Goal: Transaction & Acquisition: Purchase product/service

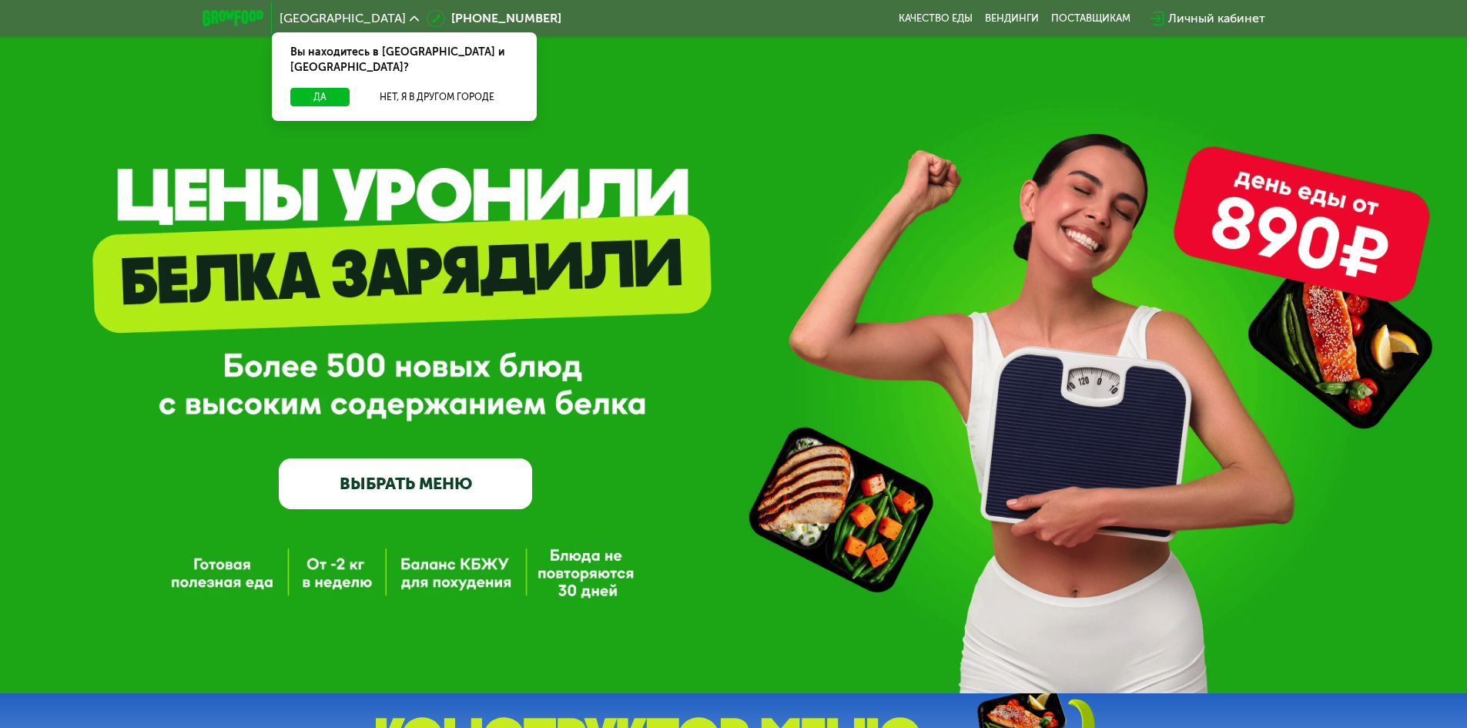
click at [316, 92] on div "Да Нет, я в другом городе" at bounding box center [404, 104] width 271 height 33
click at [330, 88] on button "Да" at bounding box center [319, 97] width 59 height 18
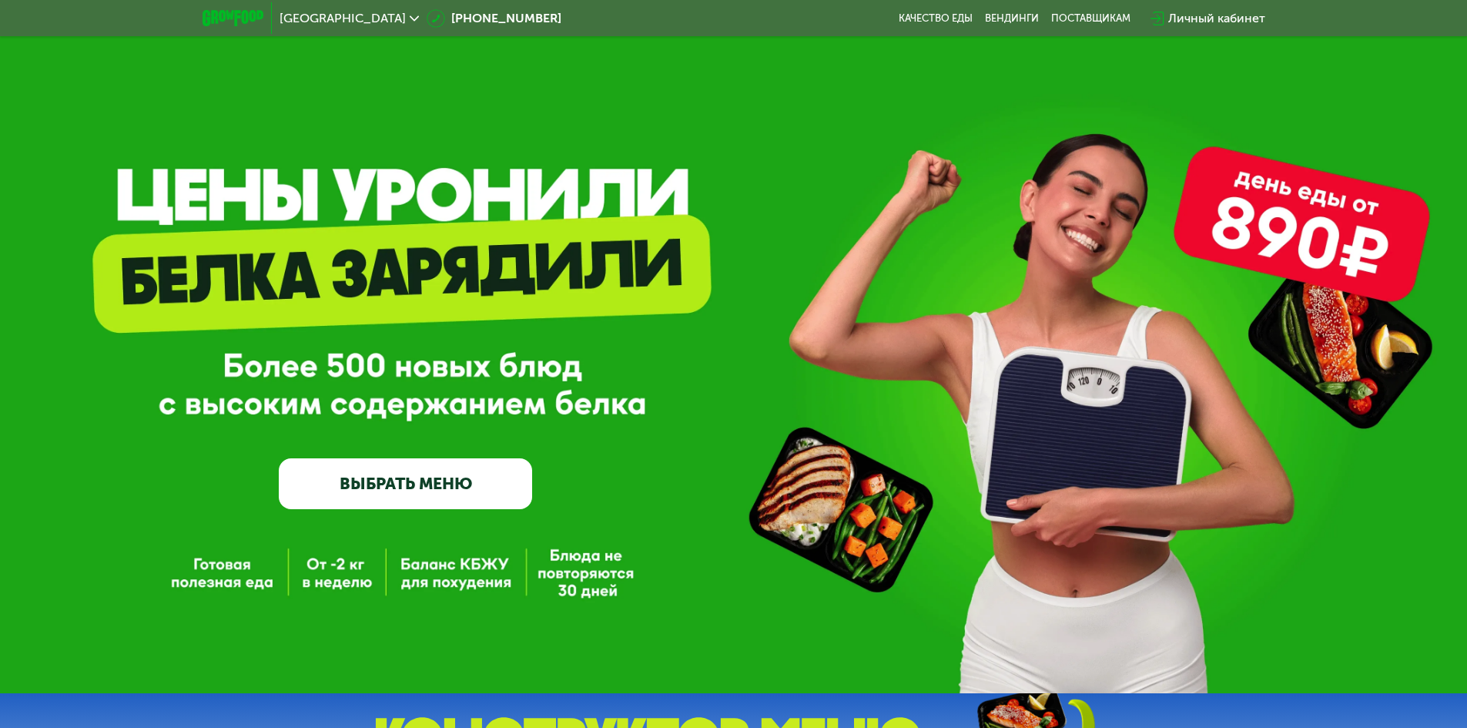
click at [453, 493] on link "ВЫБРАТЬ МЕНЮ" at bounding box center [405, 483] width 253 height 51
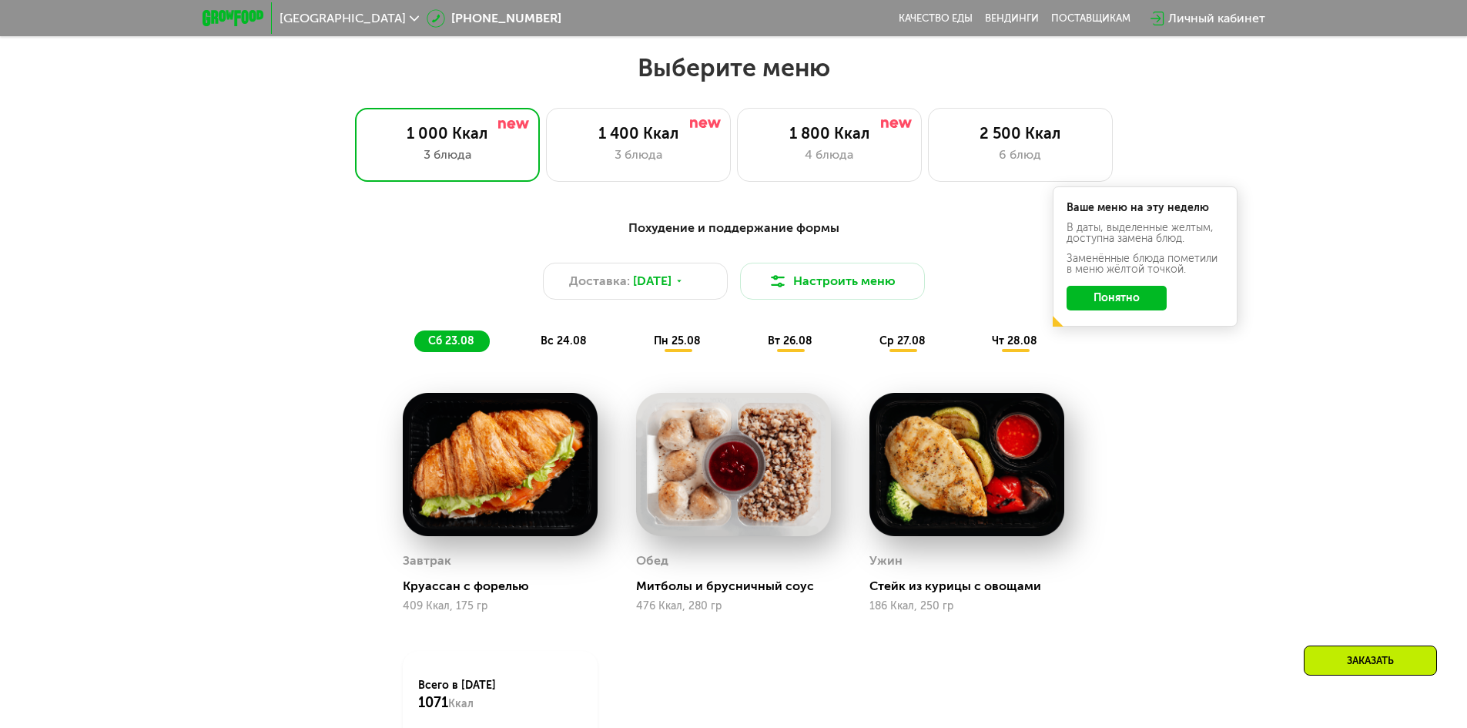
scroll to position [832, 0]
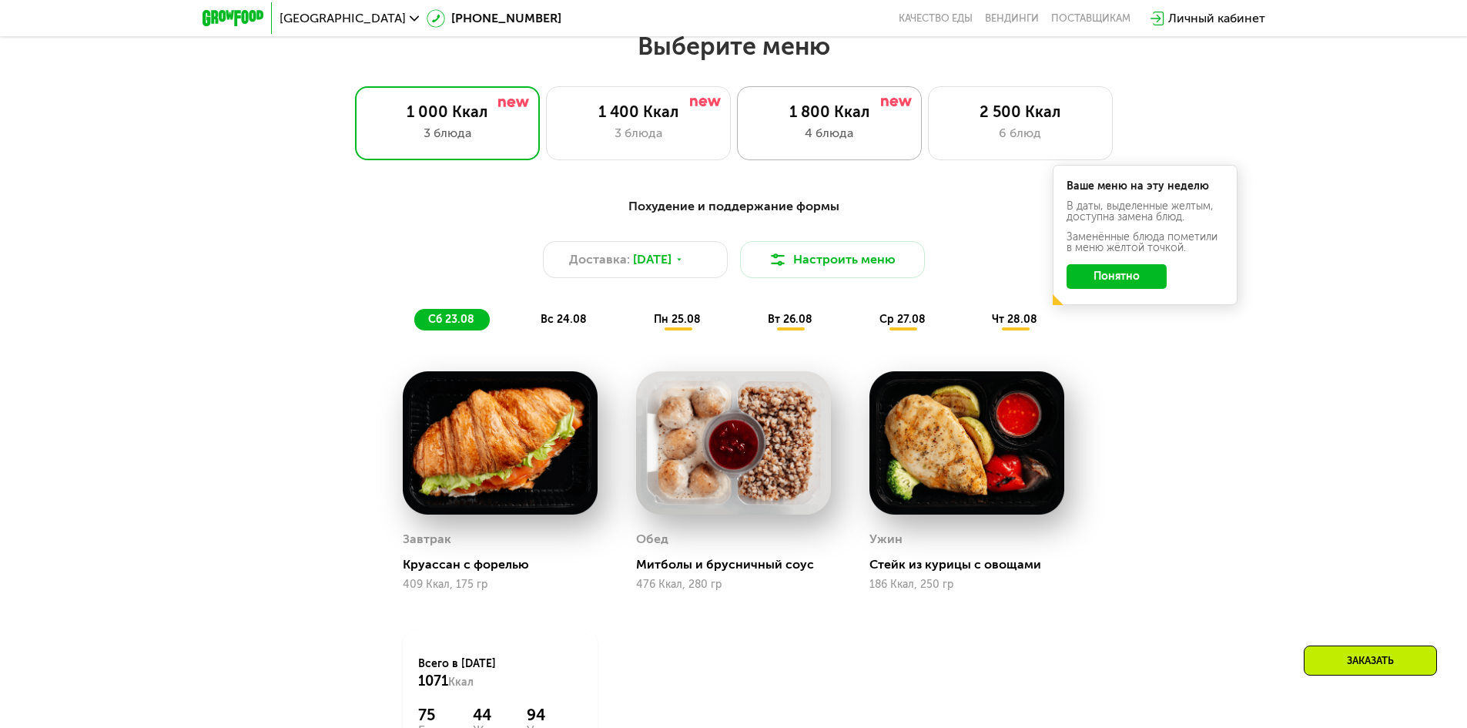
click at [928, 158] on div "1 800 Ккал 4 блюда" at bounding box center [1020, 123] width 185 height 74
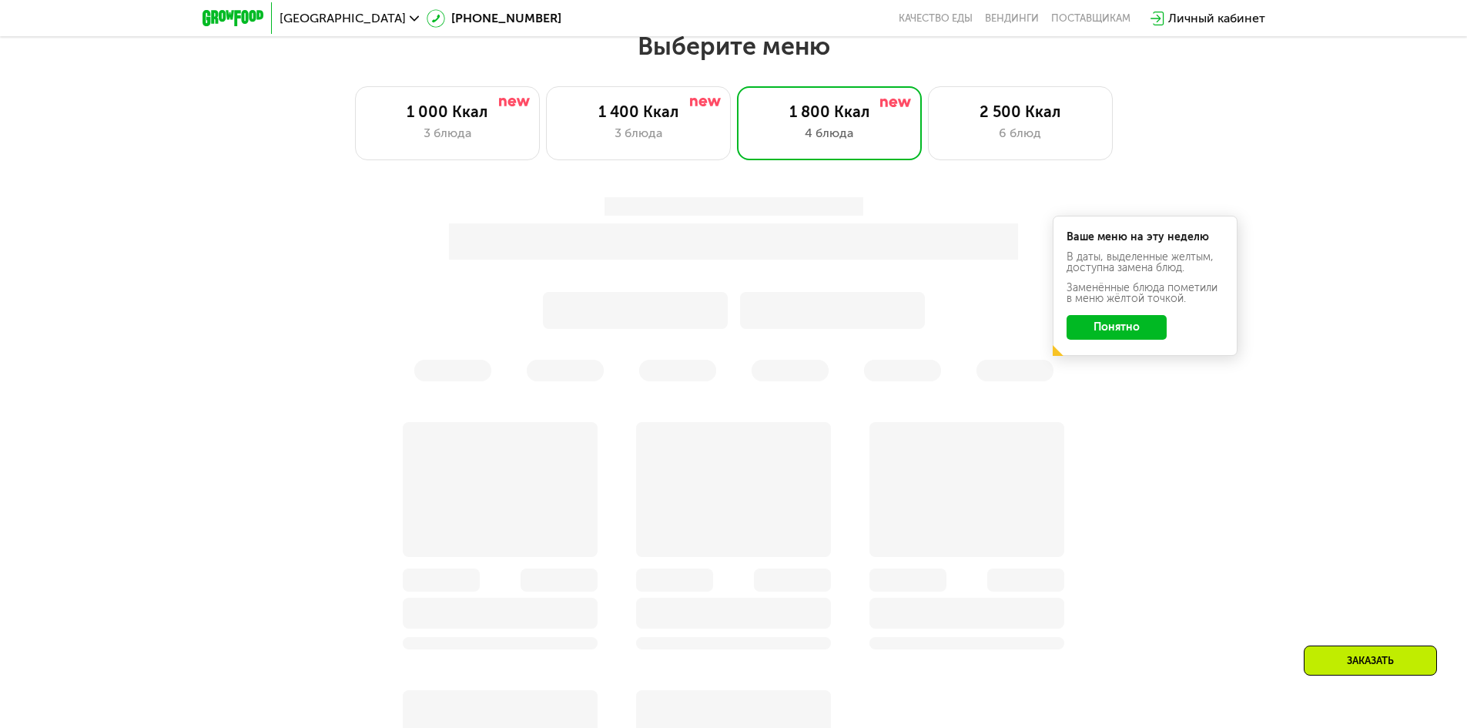
click at [1136, 331] on div "Ваше меню на эту неделю В даты, выделенные желтым, доступна замена блюд. Заменё…" at bounding box center [734, 289] width 930 height 203
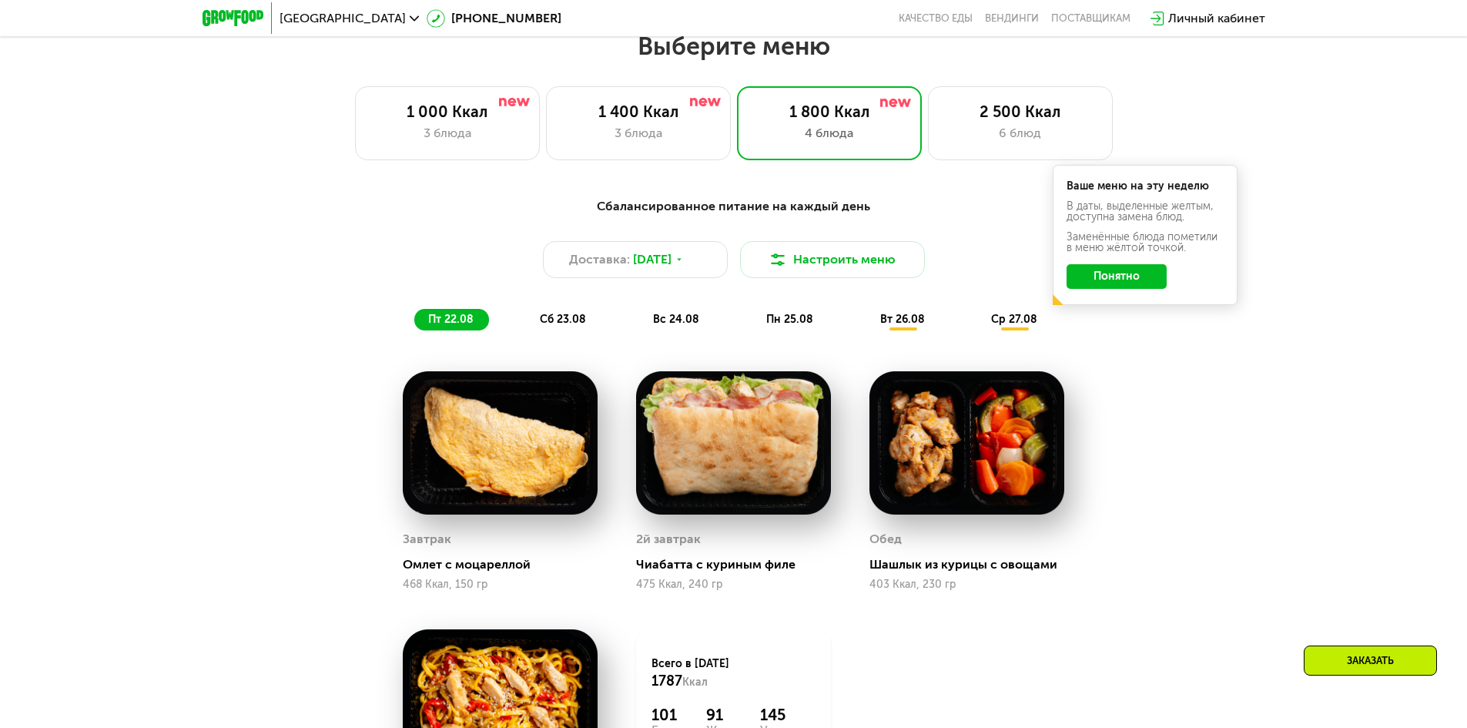
click at [1130, 287] on button "Понятно" at bounding box center [1116, 276] width 100 height 25
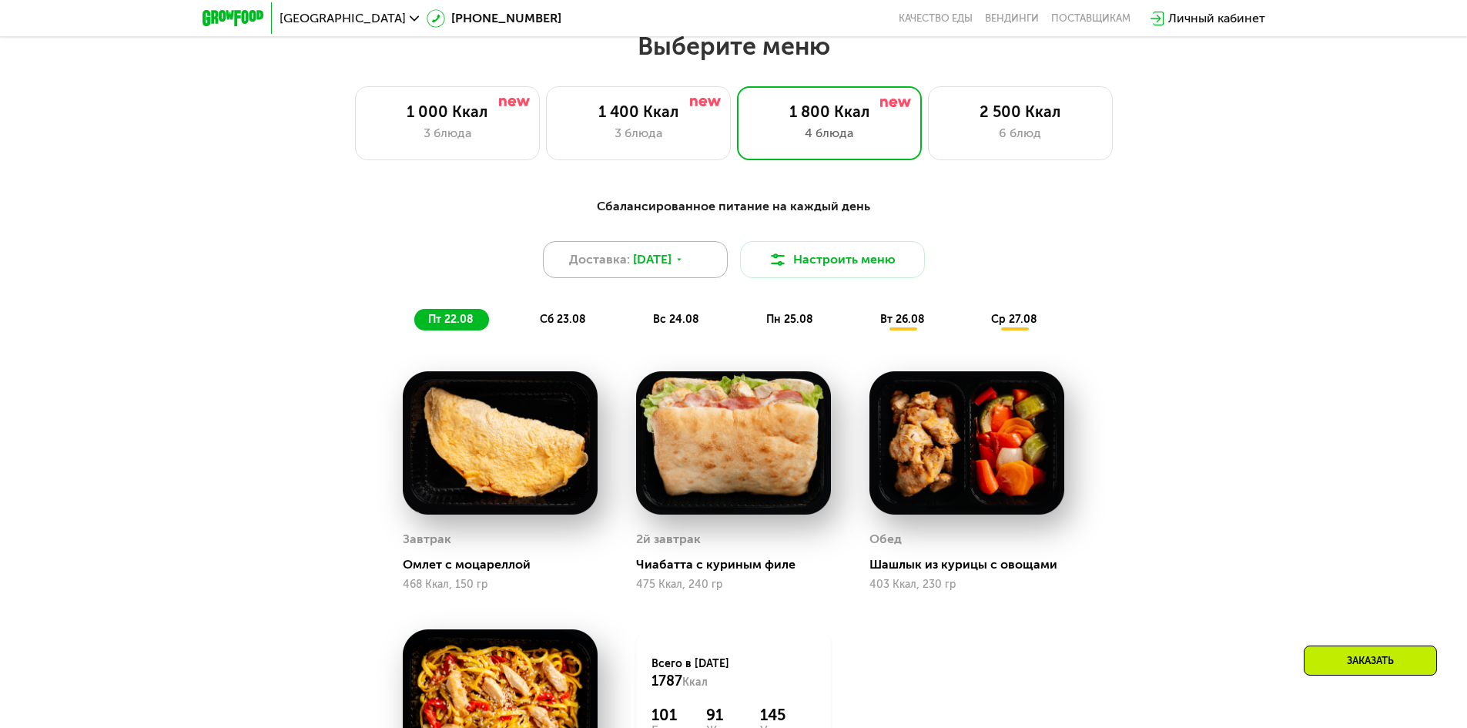
click at [710, 269] on div "Доставка: [DATE]" at bounding box center [635, 259] width 185 height 37
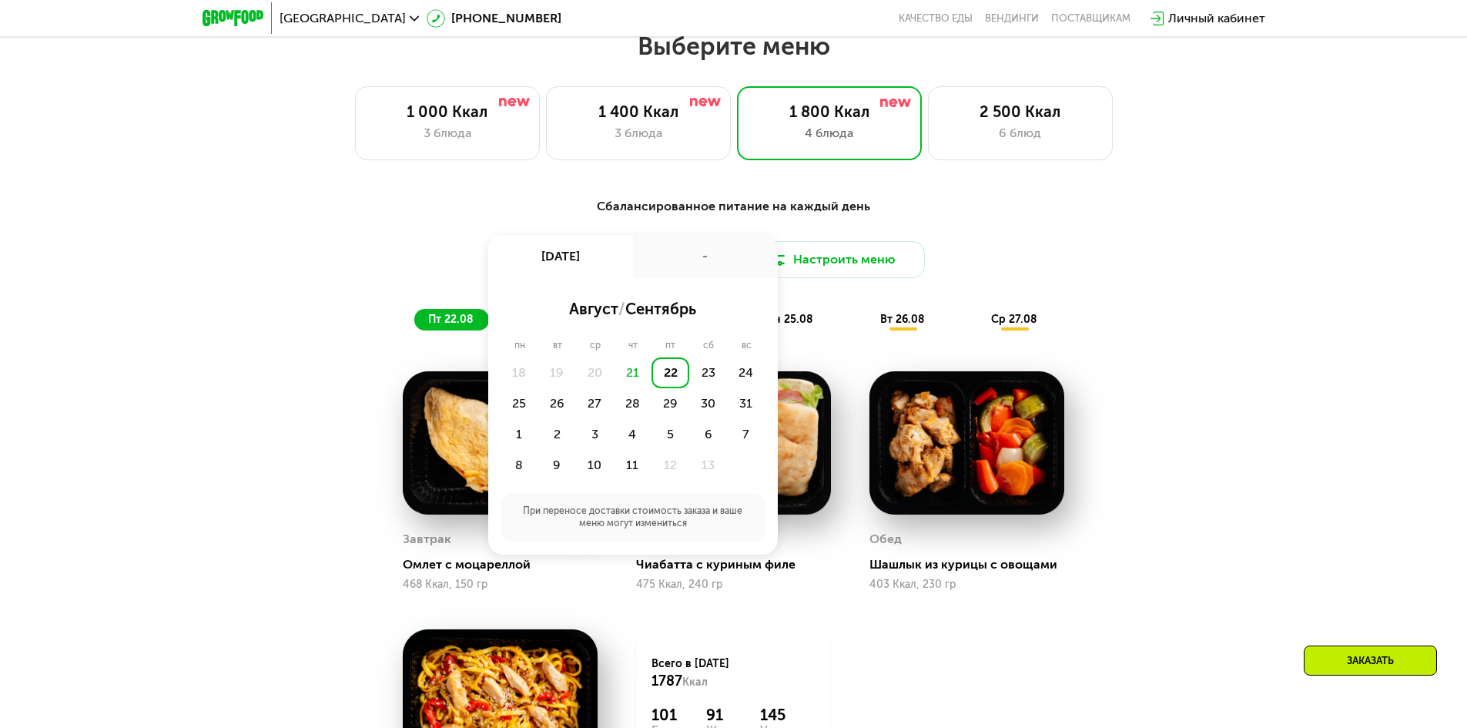
click at [1166, 264] on div "Доставка: [DATE] авг, пт - август / сентябрь пн вт ср чт пт сб вс 18 19 20 21 2…" at bounding box center [734, 259] width 912 height 37
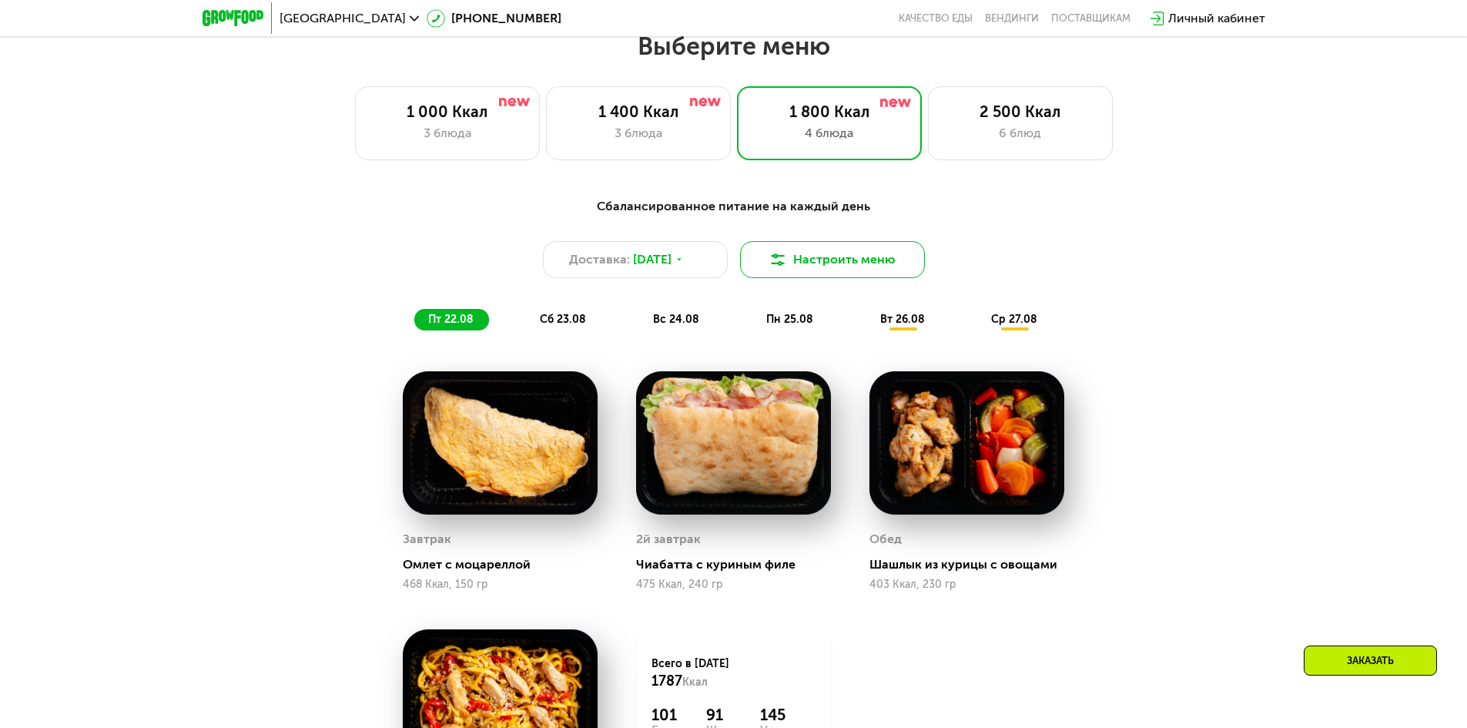
click at [771, 269] on img at bounding box center [777, 259] width 18 height 18
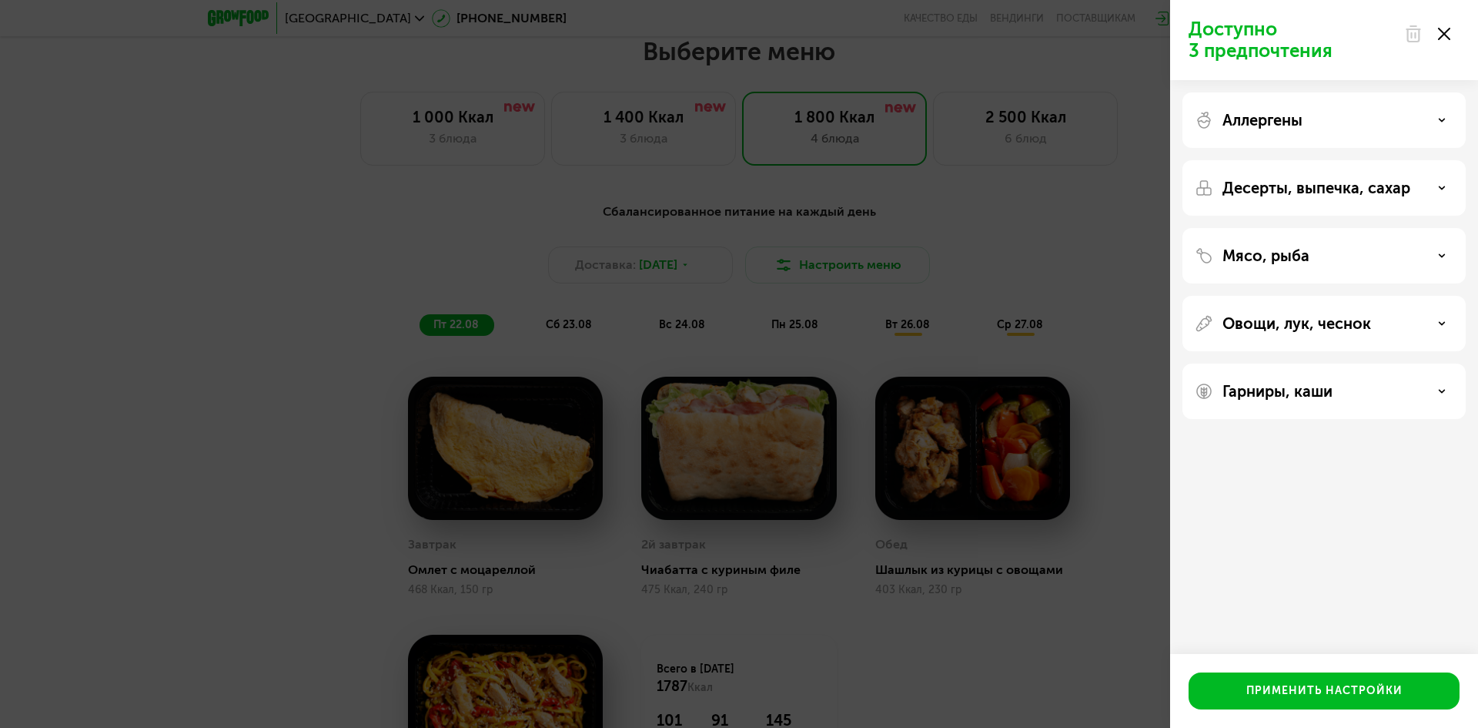
click at [1383, 228] on div "Десерты, выпечка, сахар" at bounding box center [1324, 255] width 283 height 55
click at [1383, 193] on p "Десерты, выпечка, сахар" at bounding box center [1317, 188] width 188 height 18
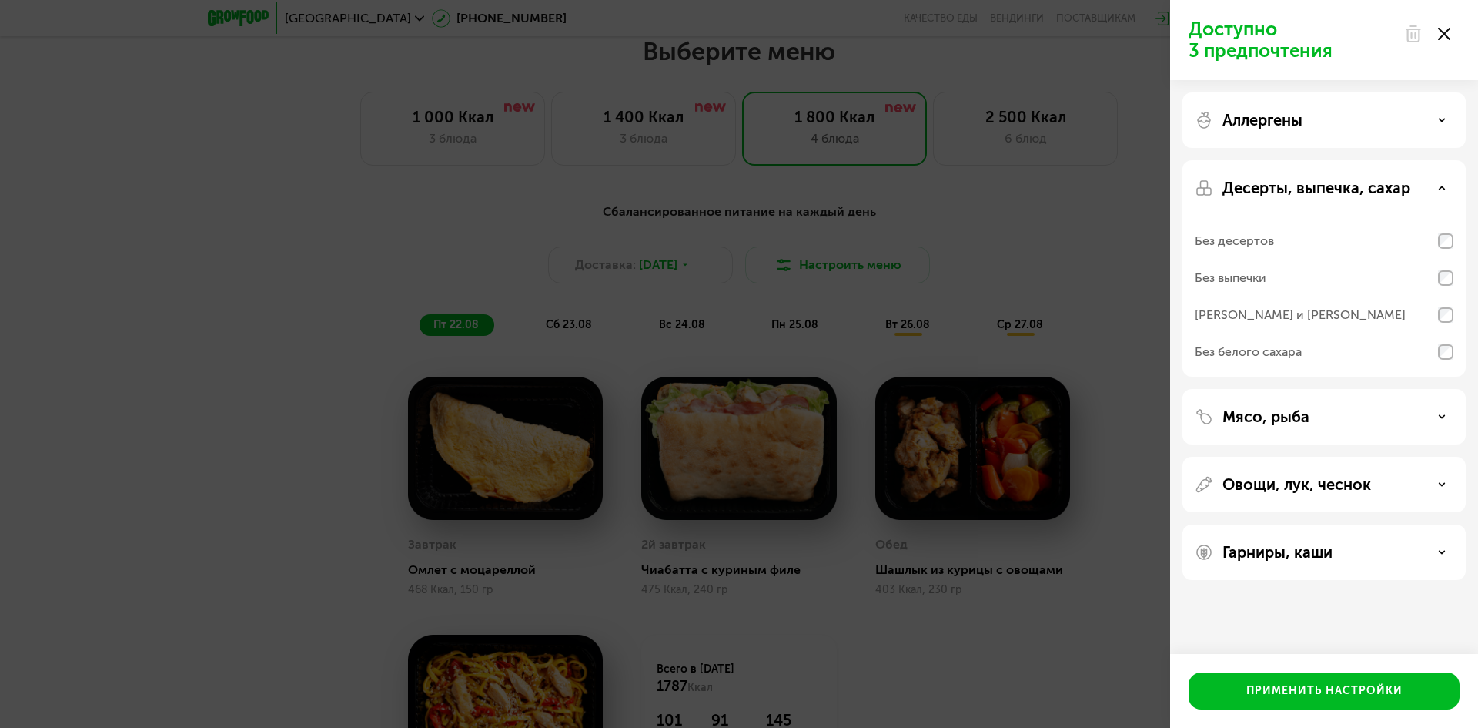
click at [1383, 193] on p "Десерты, выпечка, сахар" at bounding box center [1317, 188] width 188 height 18
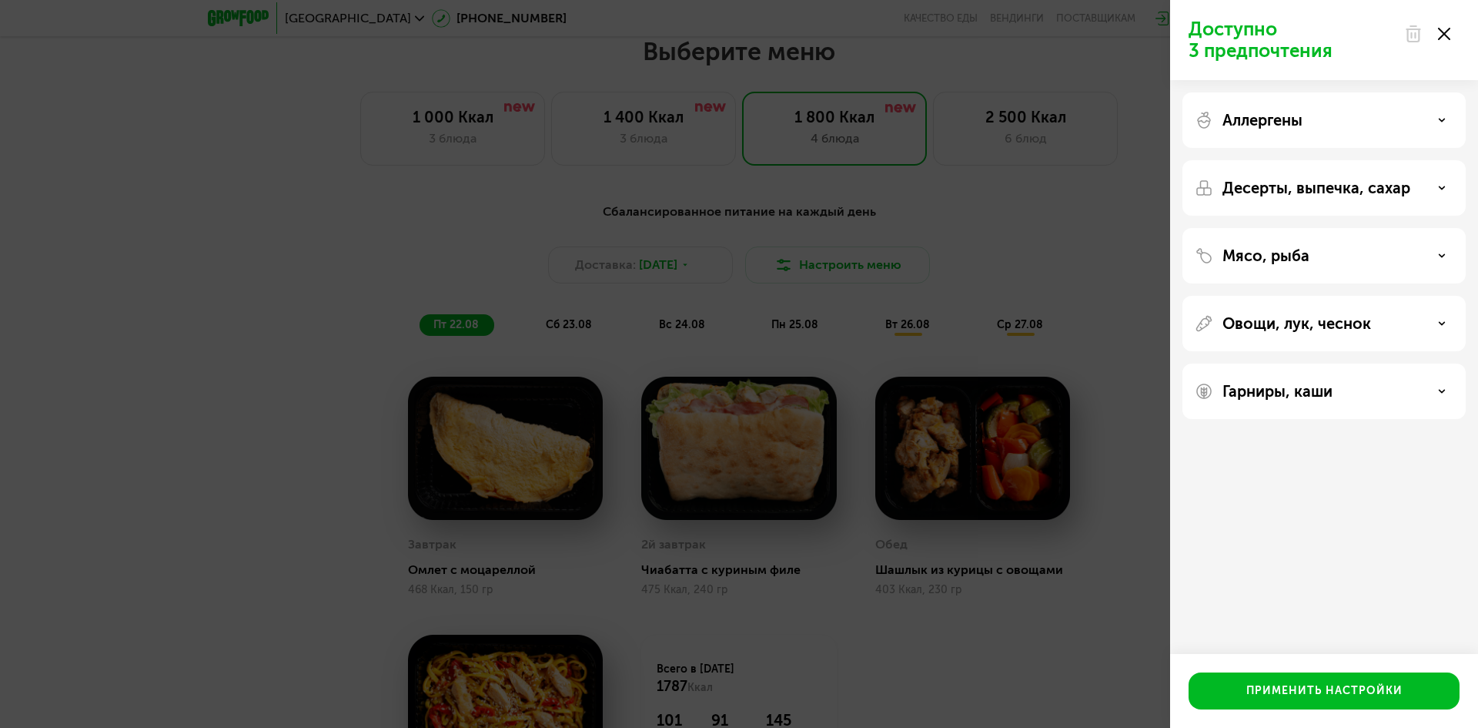
click at [1386, 186] on p "Десерты, выпечка, сахар" at bounding box center [1317, 188] width 188 height 18
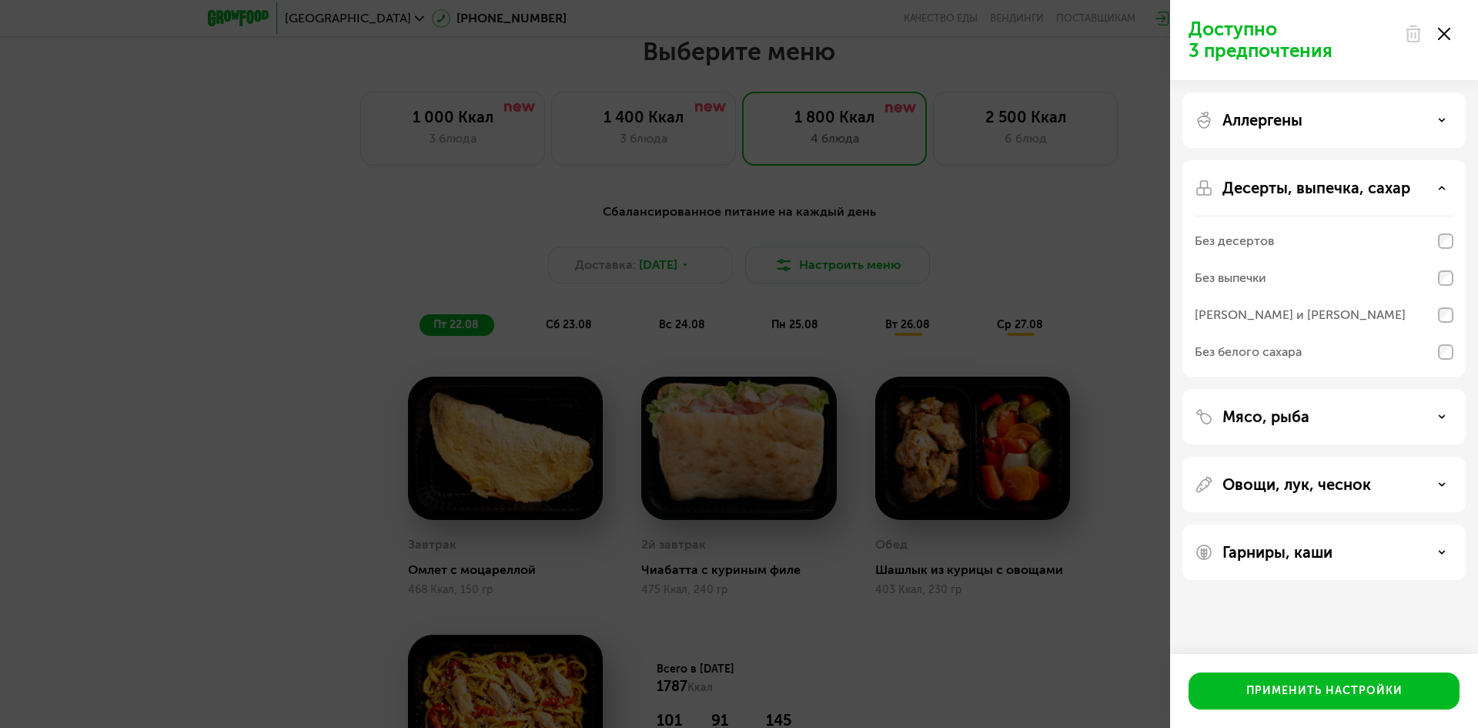
click at [1386, 186] on p "Десерты, выпечка, сахар" at bounding box center [1317, 188] width 188 height 18
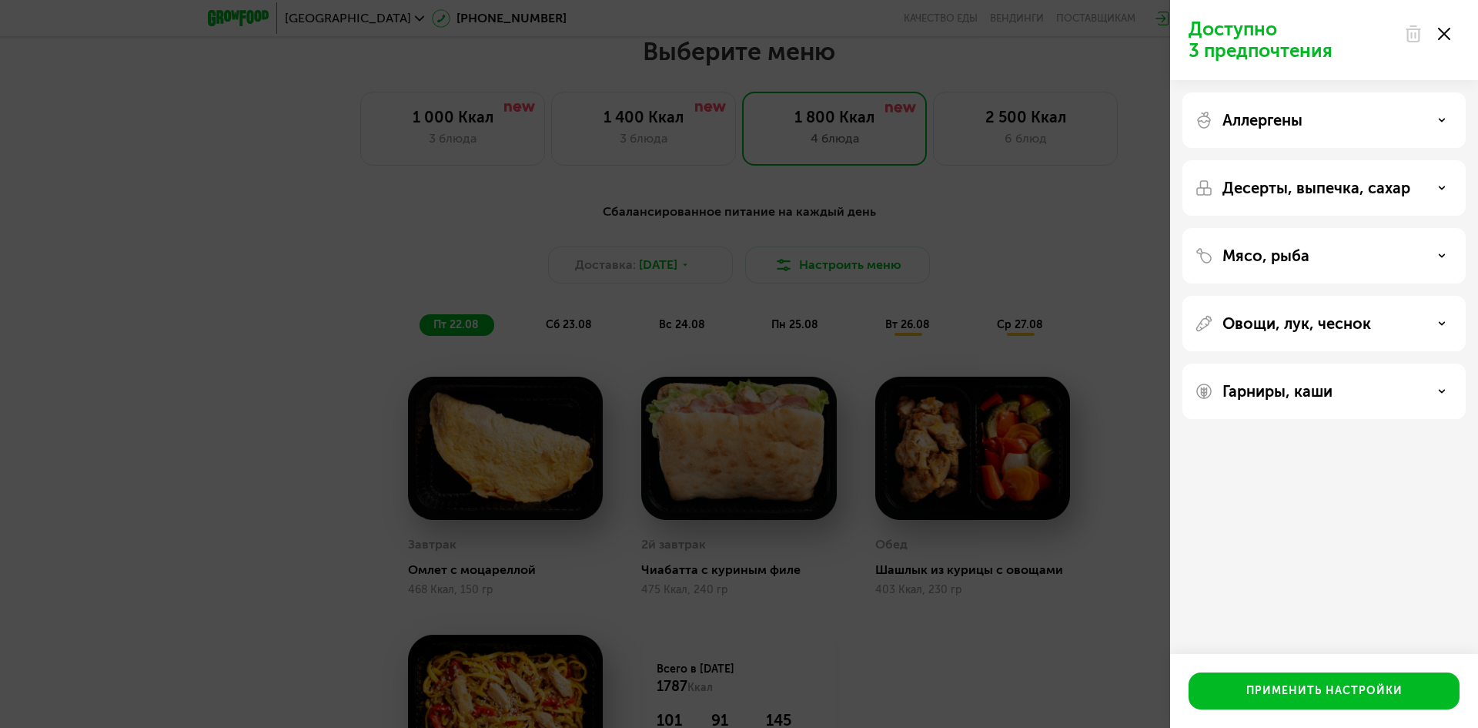
click at [1378, 247] on div "Мясо, рыба" at bounding box center [1324, 255] width 259 height 18
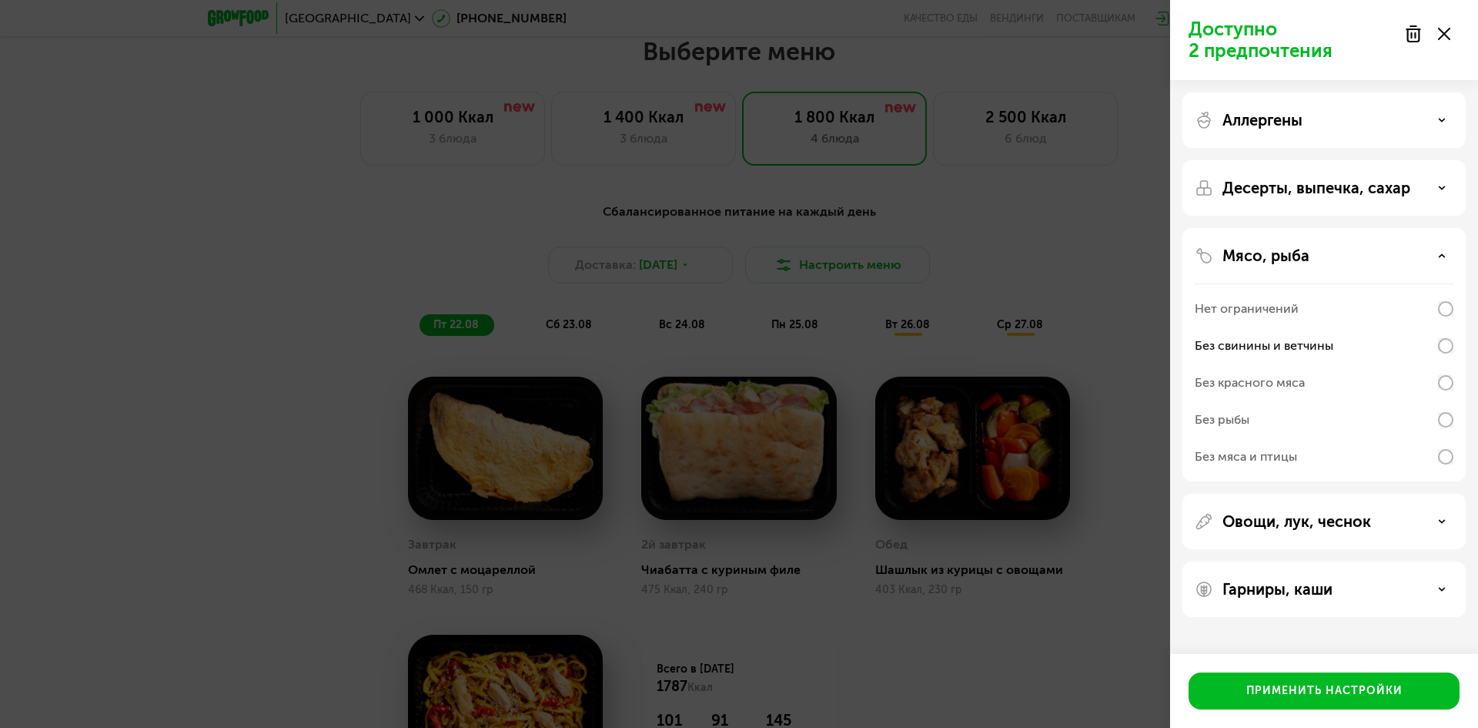
click at [1398, 250] on div "Мясо, рыба" at bounding box center [1324, 255] width 259 height 18
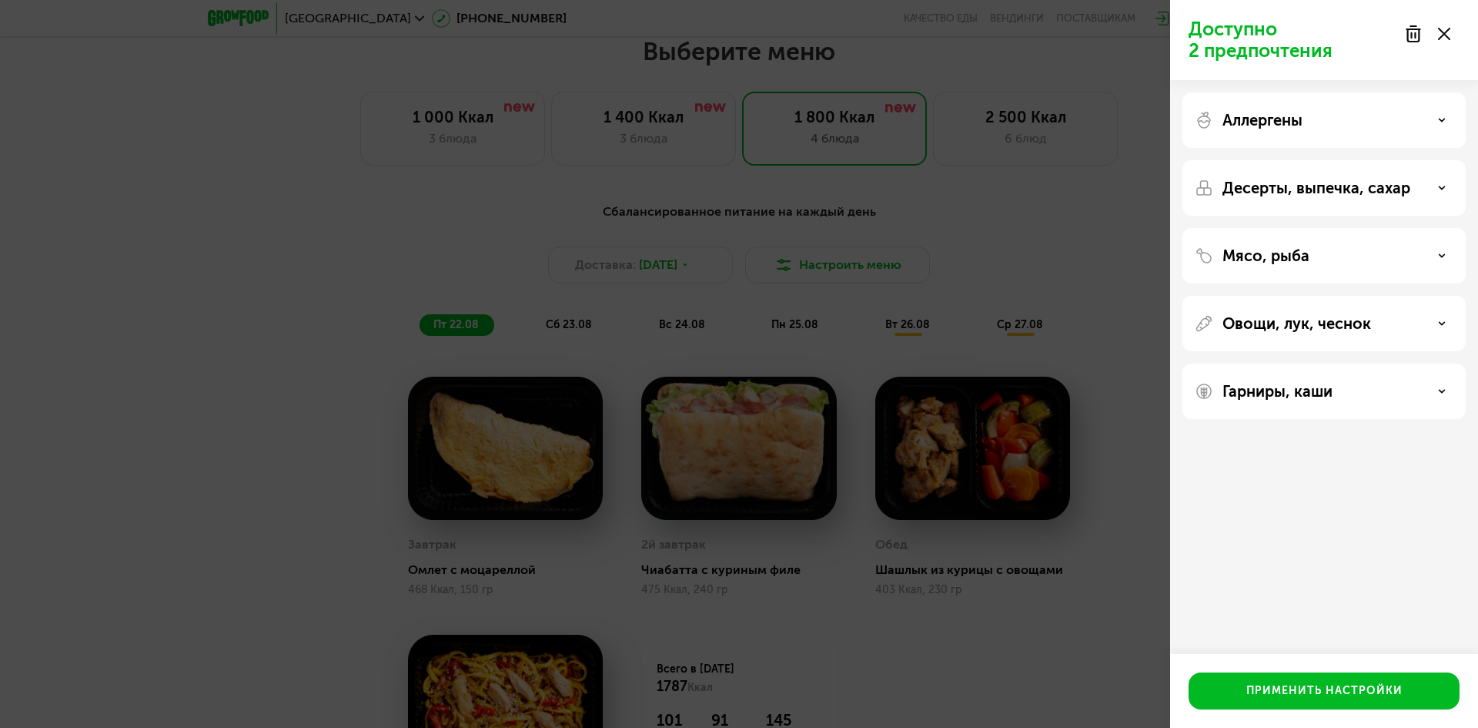
click at [1393, 318] on div "Овощи, лук, чеснок" at bounding box center [1324, 323] width 259 height 18
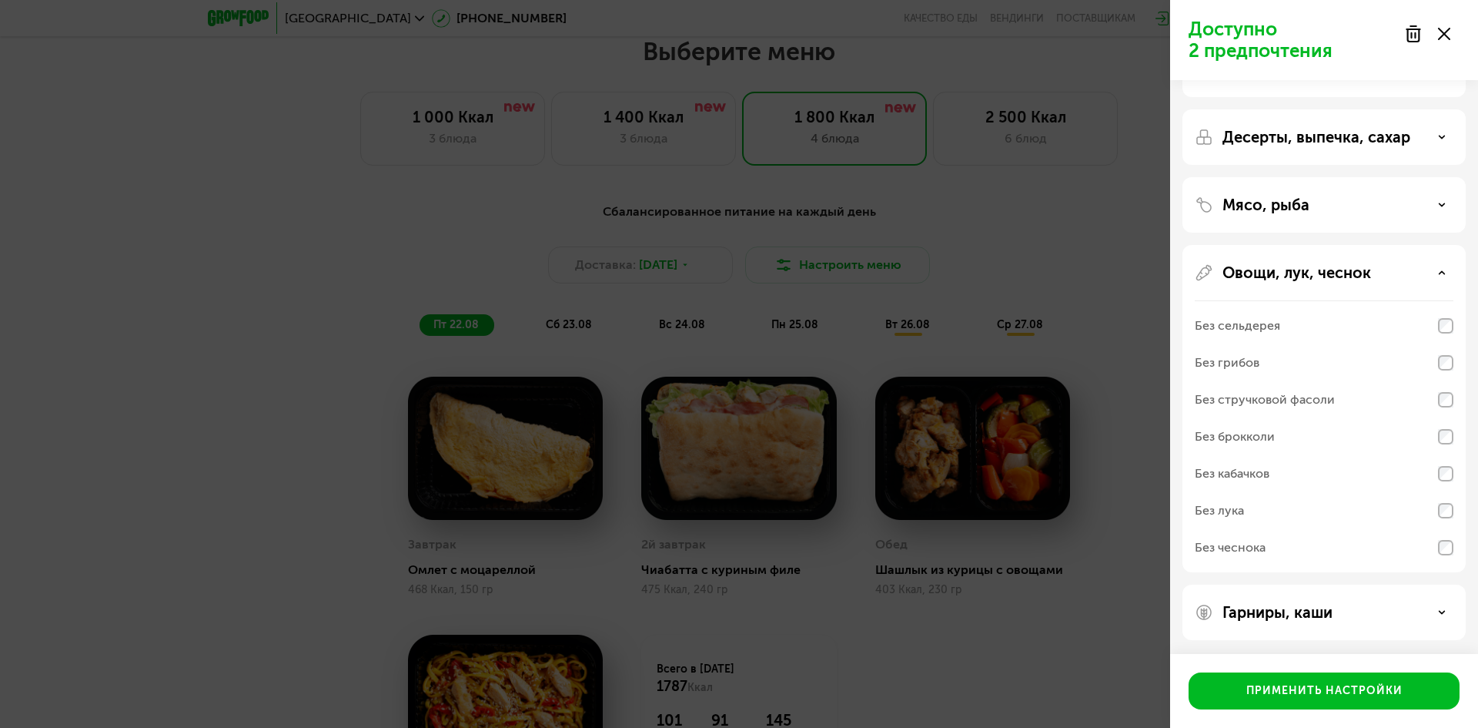
scroll to position [52, 0]
drag, startPoint x: 1347, startPoint y: 608, endPoint x: 1340, endPoint y: 605, distance: 8.3
click at [1345, 608] on div "Гарниры, каши" at bounding box center [1324, 610] width 259 height 18
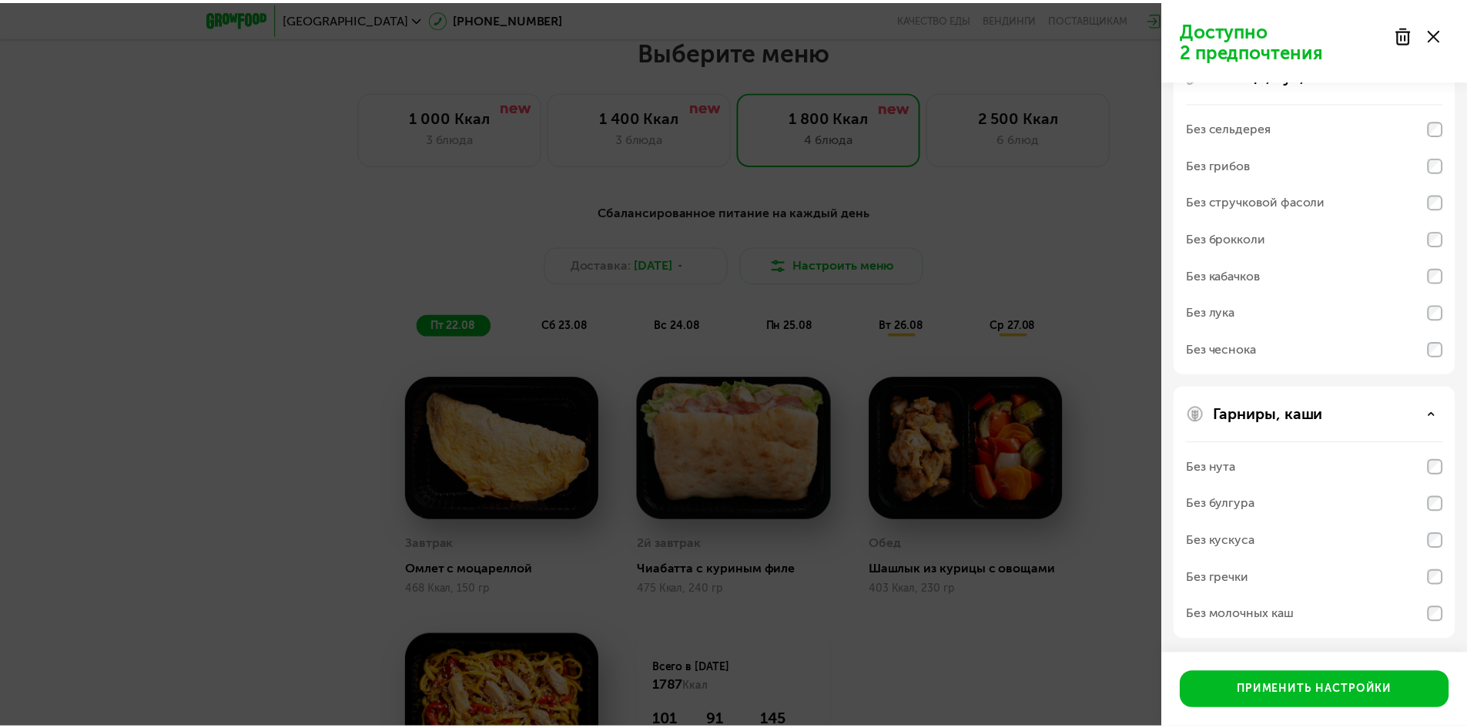
scroll to position [250, 0]
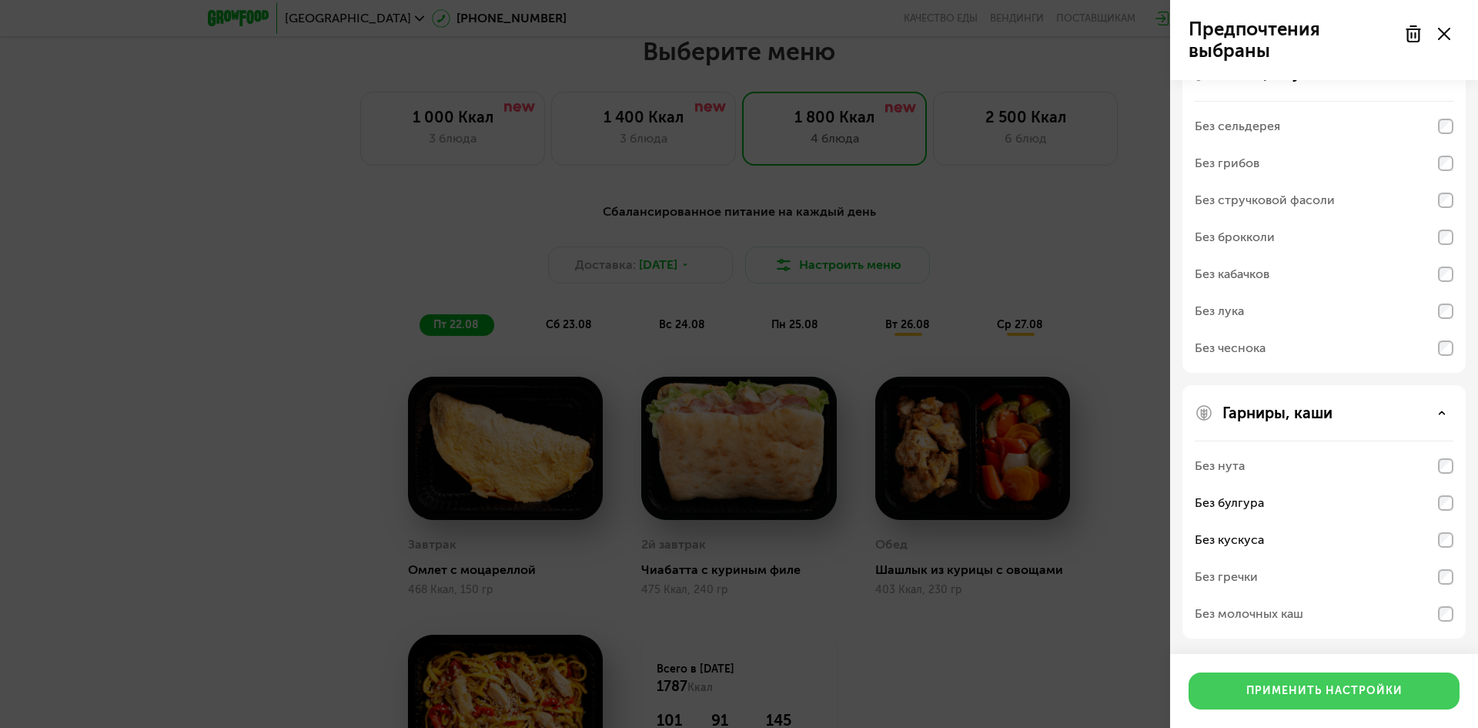
click at [1363, 700] on button "Применить настройки" at bounding box center [1324, 690] width 271 height 37
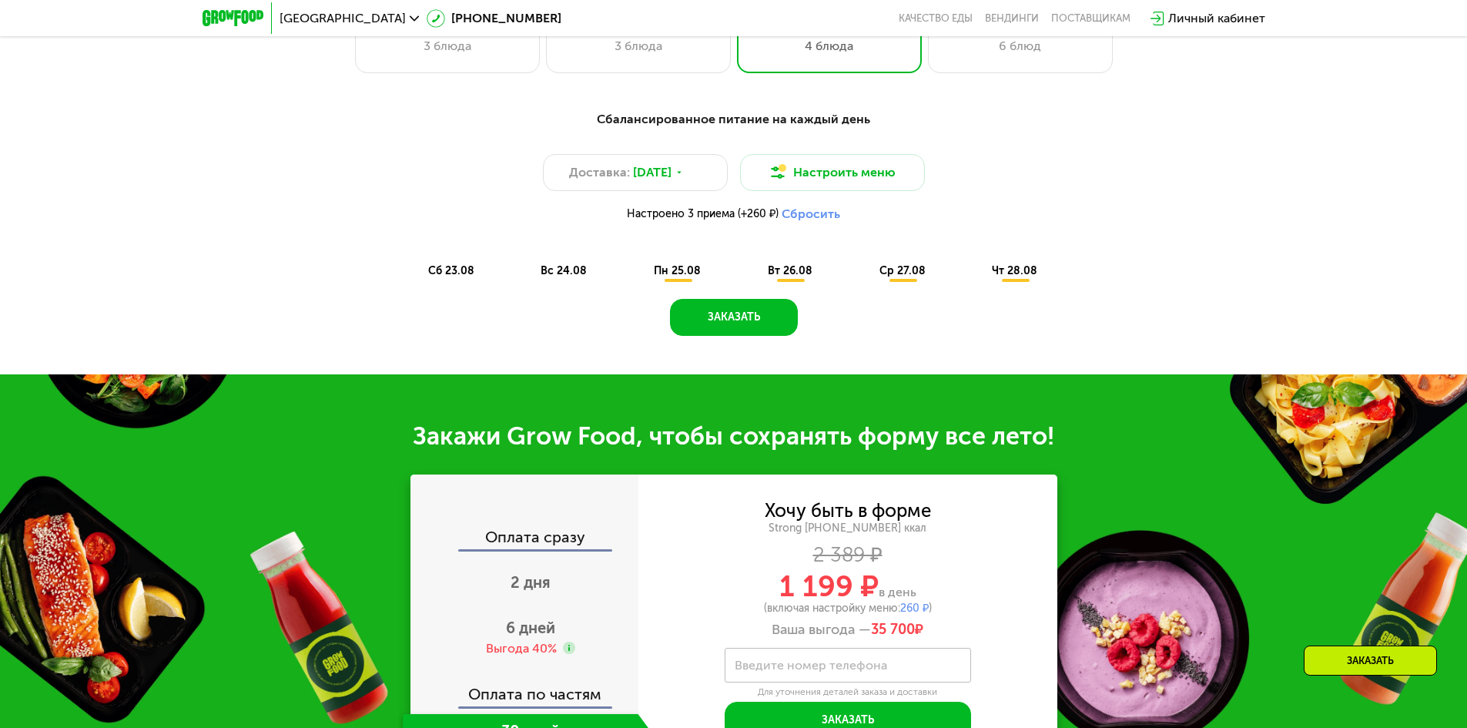
scroll to position [909, 0]
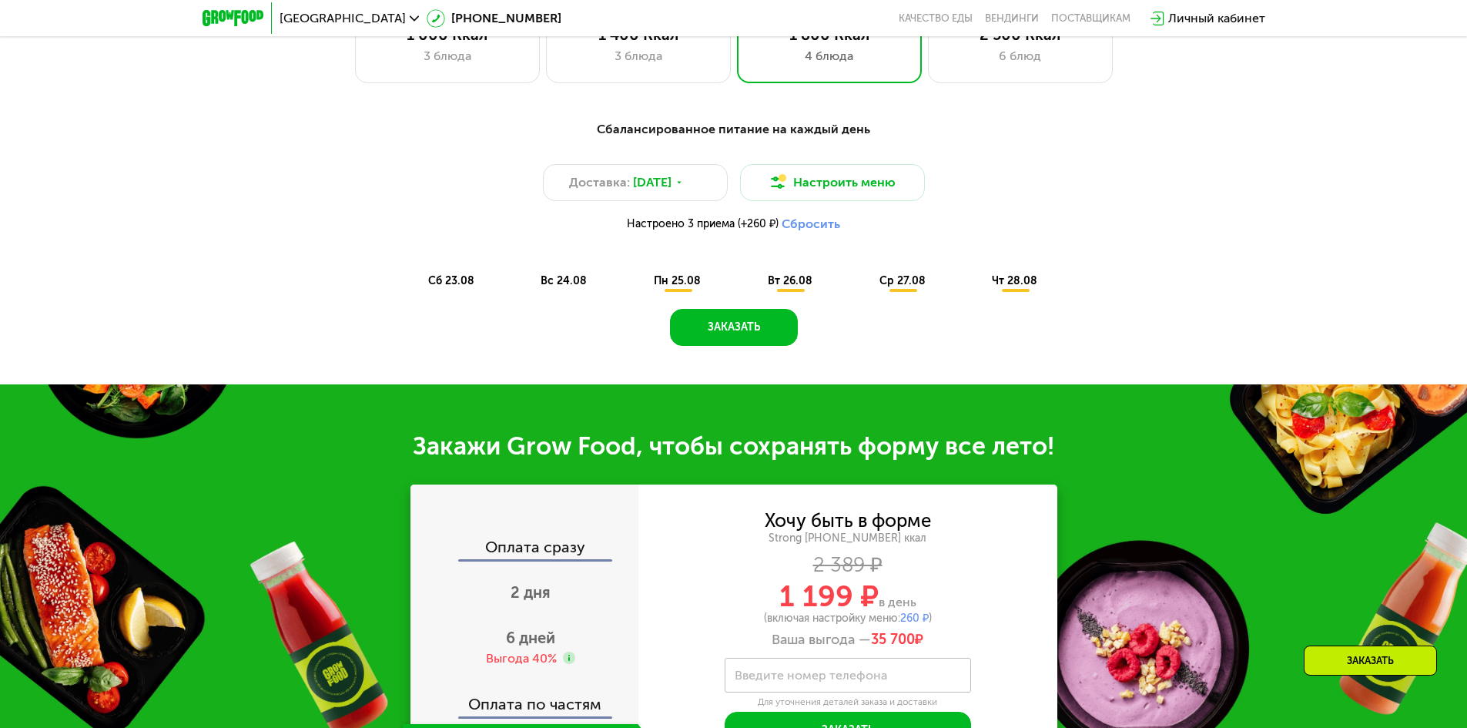
click at [682, 284] on span "пн 25.08" at bounding box center [677, 280] width 47 height 13
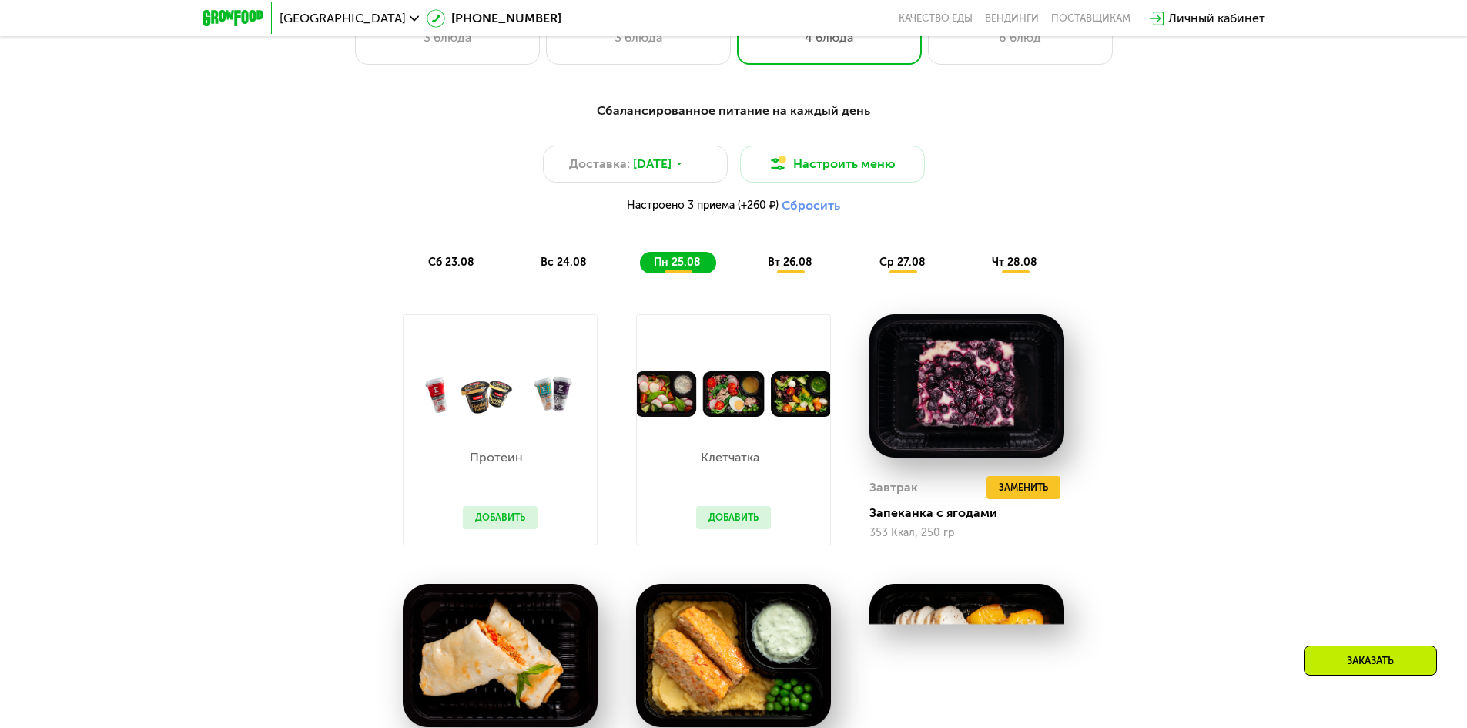
scroll to position [755, 0]
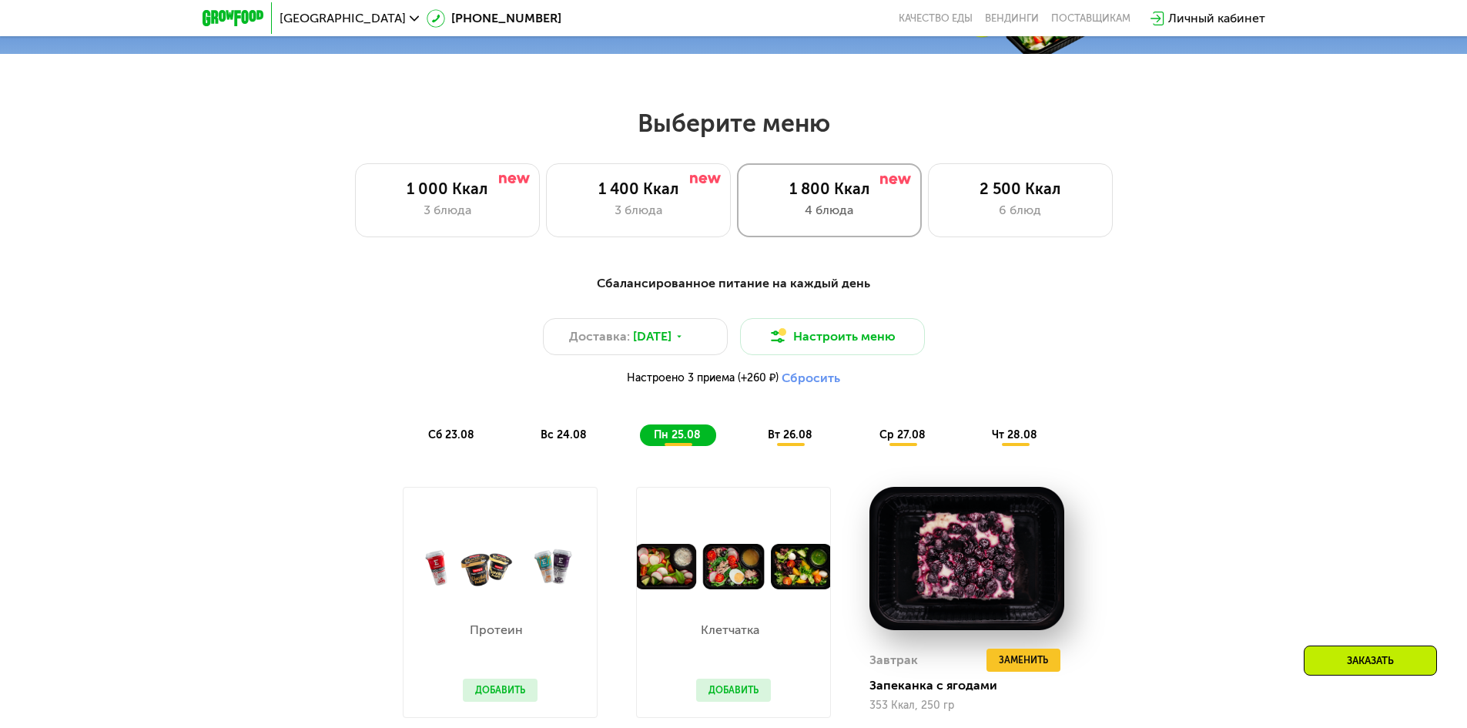
click at [845, 219] on div "4 блюда" at bounding box center [829, 210] width 152 height 18
click at [789, 441] on span "вт 26.08" at bounding box center [790, 434] width 45 height 13
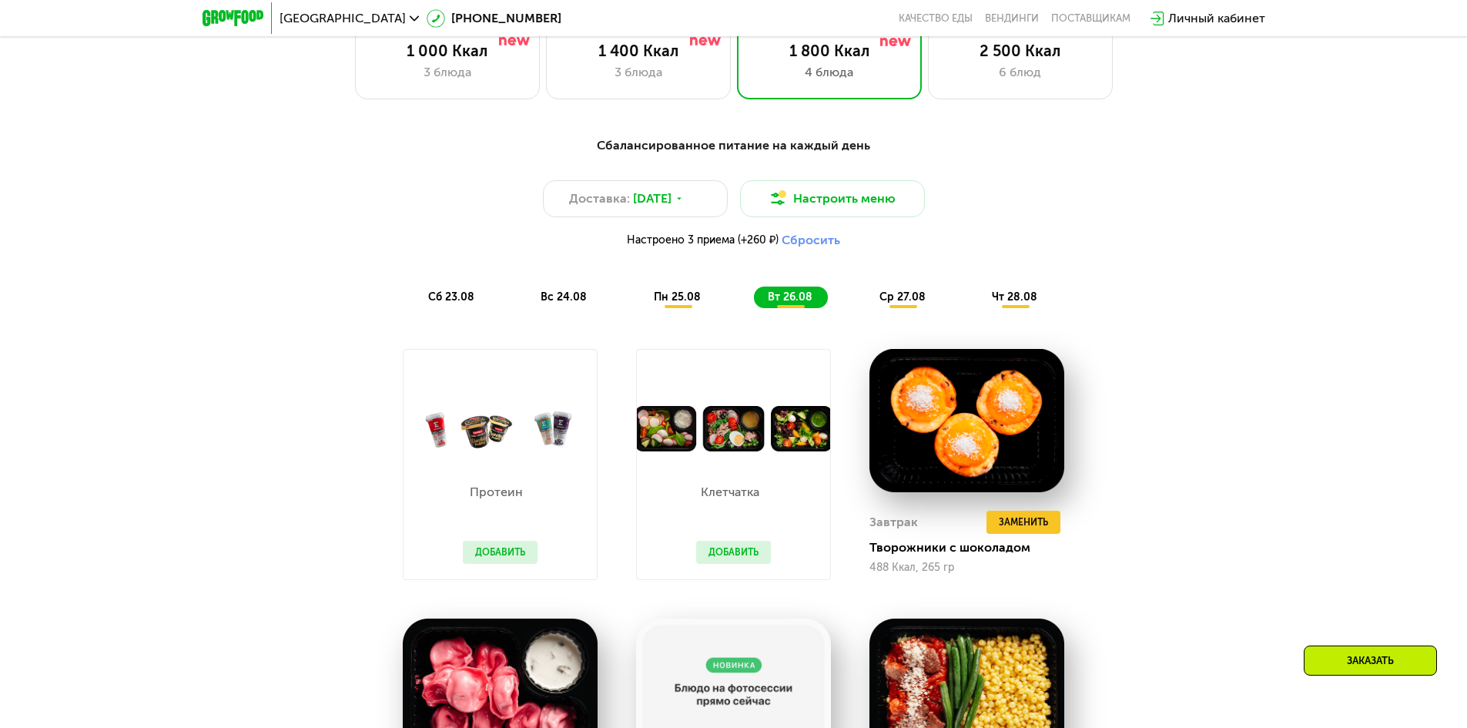
scroll to position [986, 0]
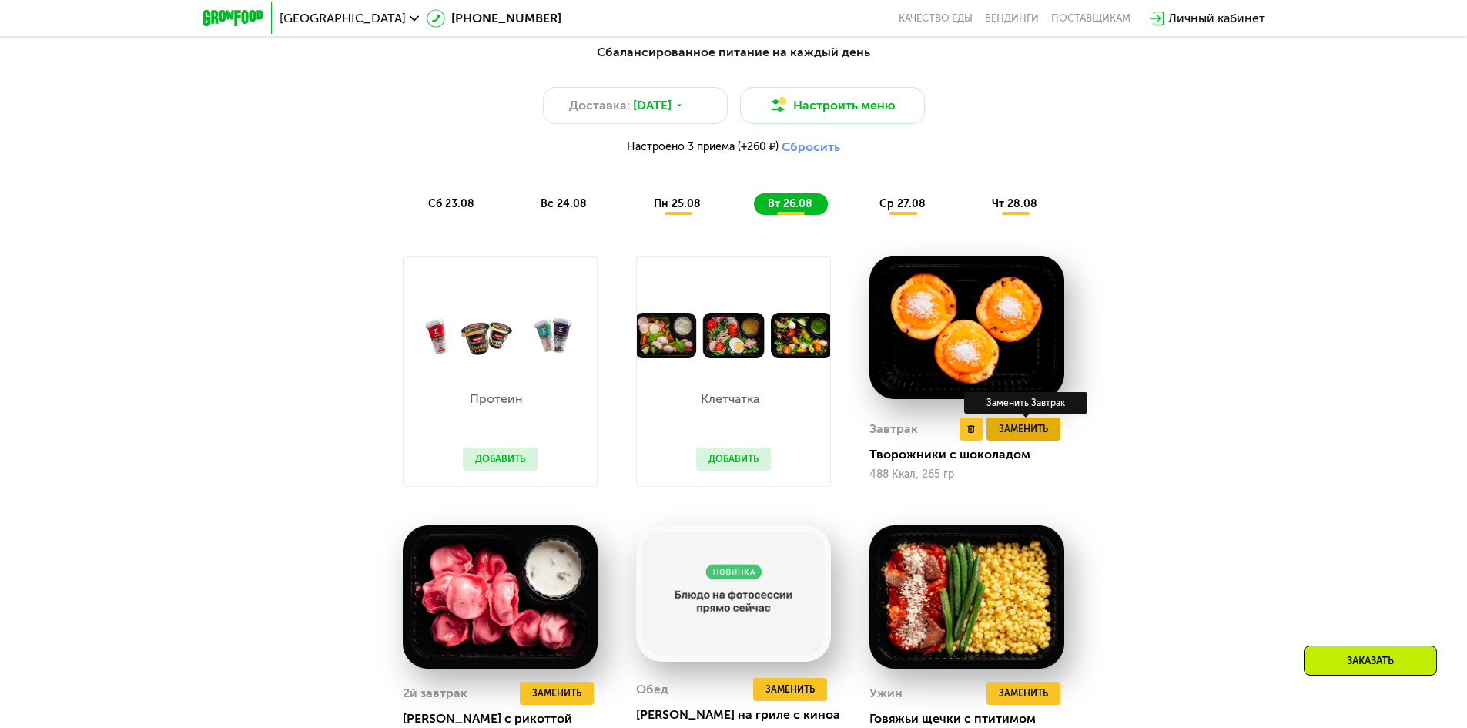
click at [1018, 432] on span "Заменить" at bounding box center [1023, 428] width 49 height 15
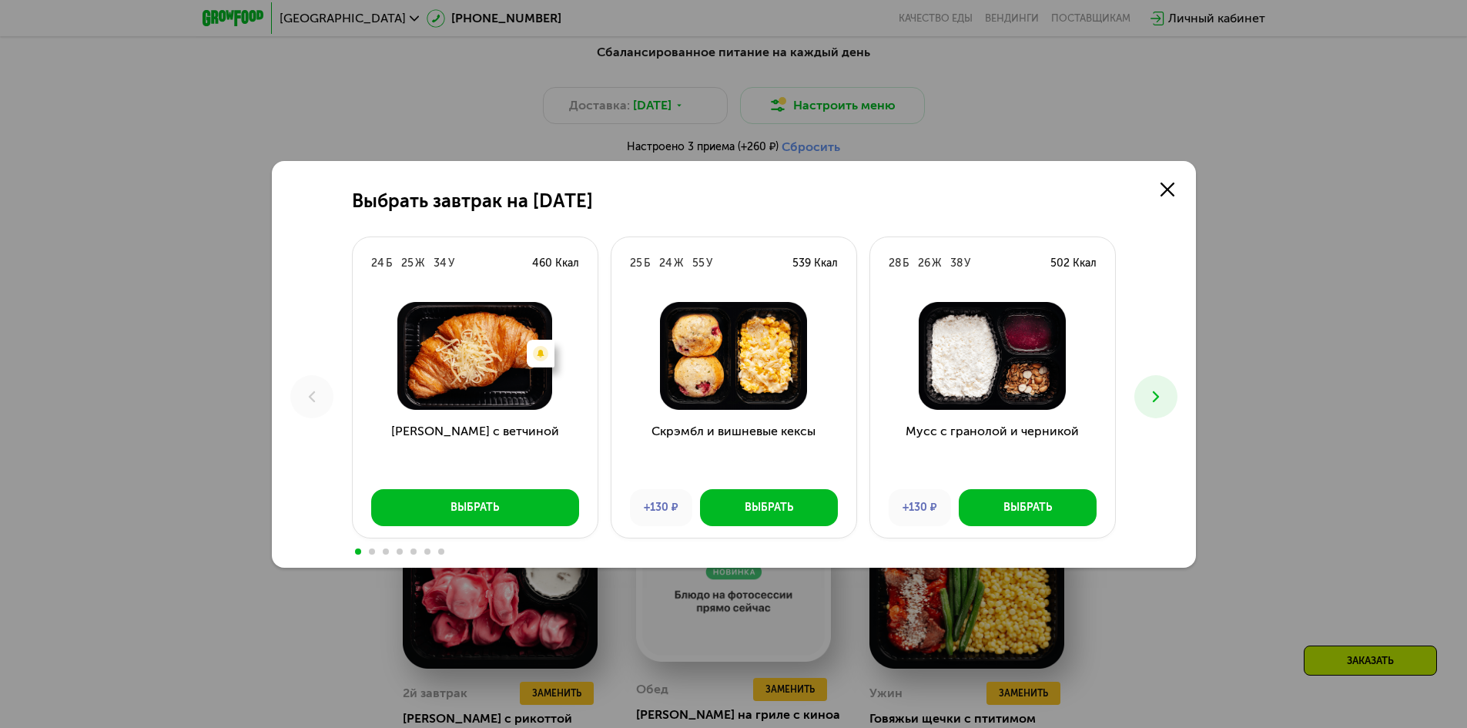
click at [1000, 433] on h3 "Мусс с гранолой и черникой" at bounding box center [992, 449] width 245 height 55
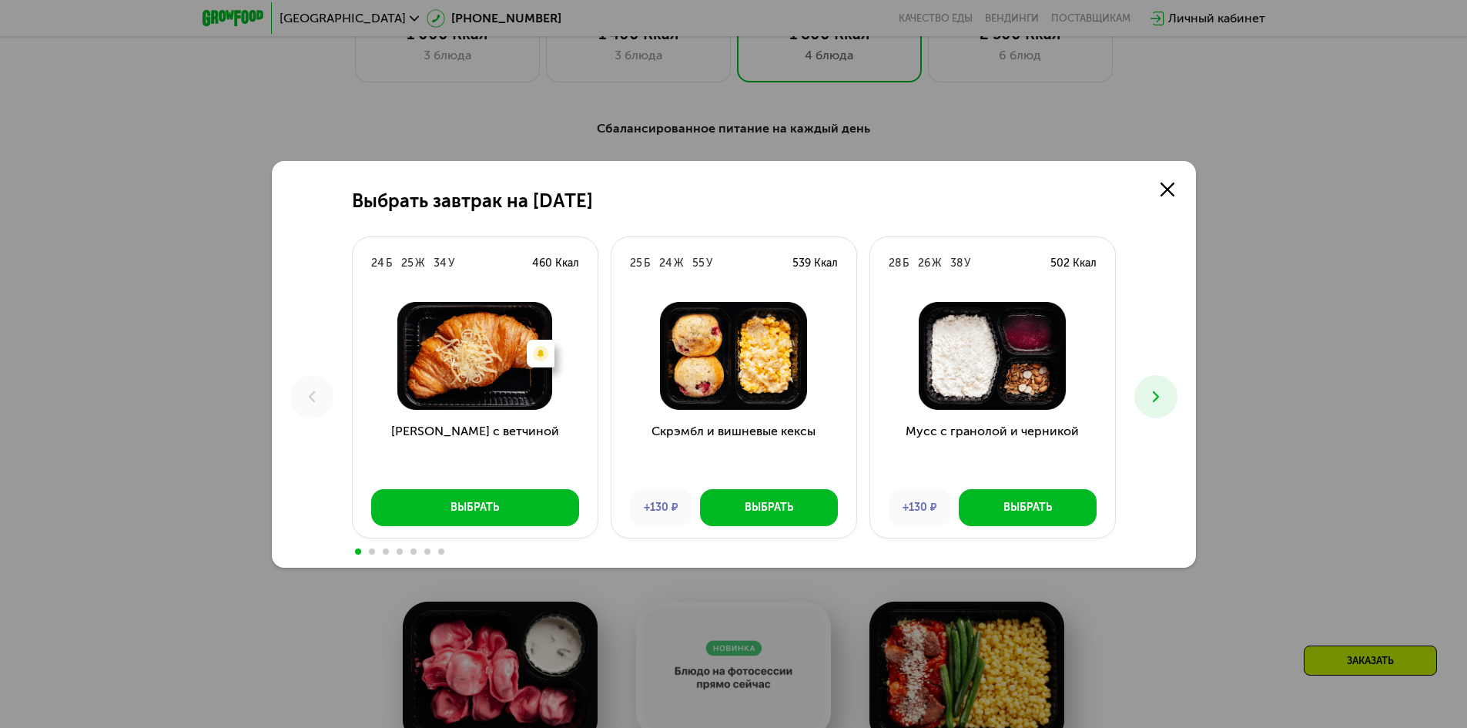
scroll to position [909, 0]
click at [1177, 184] on link at bounding box center [1167, 189] width 31 height 31
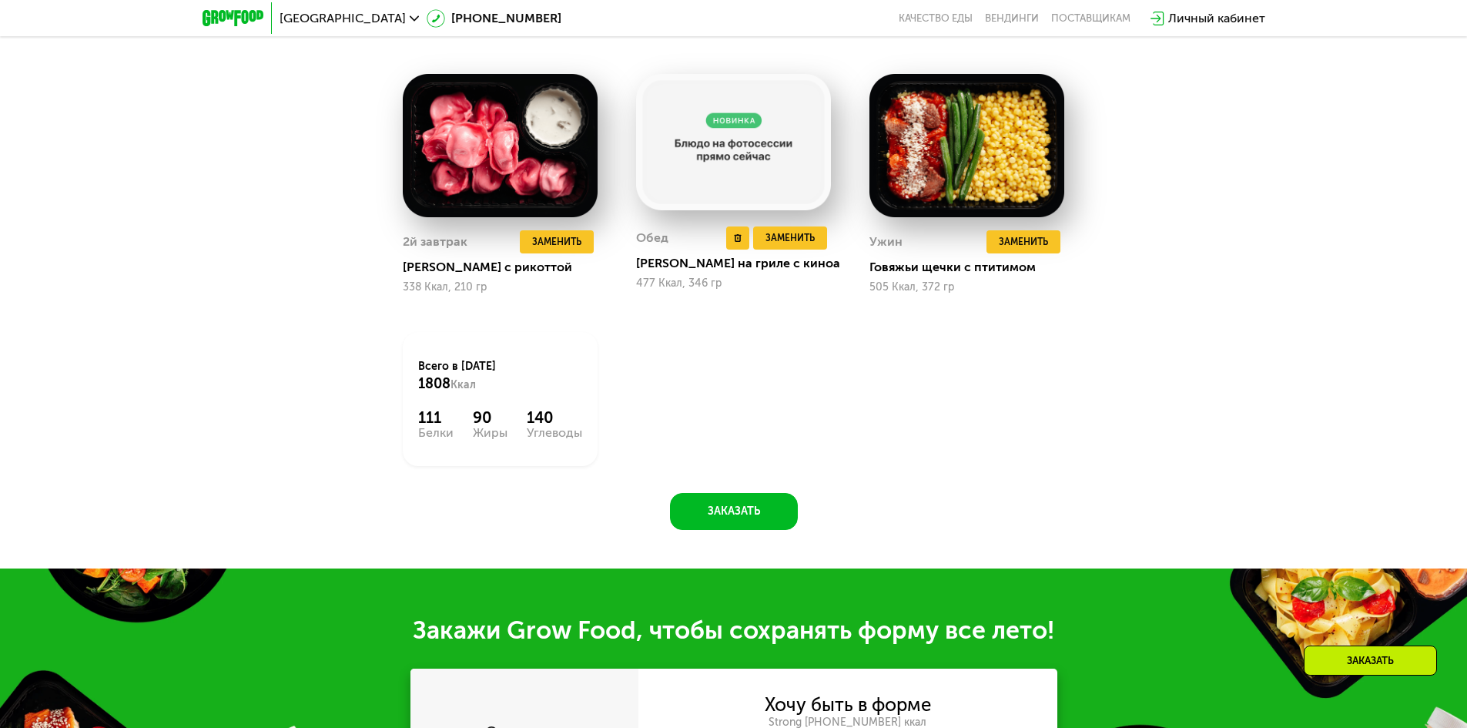
scroll to position [1448, 0]
